Goal: Communication & Community: Ask a question

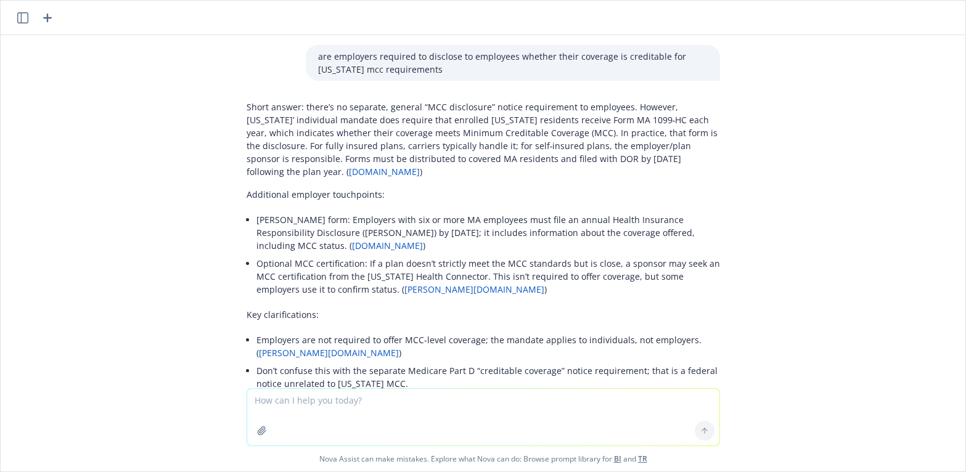
scroll to position [48, 0]
